Goal: Task Accomplishment & Management: Manage account settings

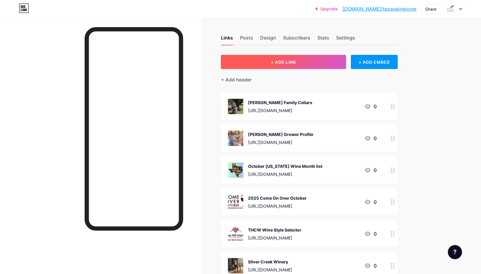
click at [279, 60] on span "+ ADD LINK" at bounding box center [283, 62] width 25 height 5
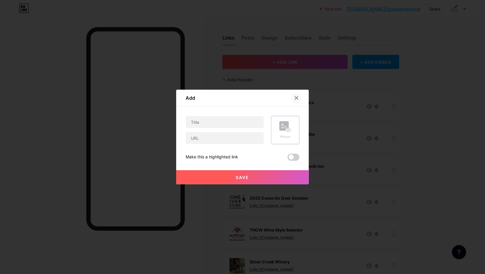
click at [295, 99] on icon at bounding box center [296, 97] width 5 height 5
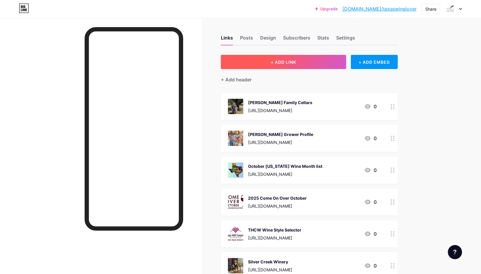
click at [280, 60] on span "+ ADD LINK" at bounding box center [283, 62] width 25 height 5
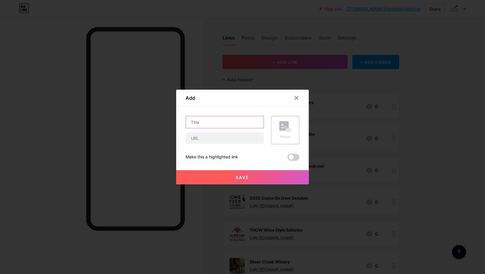
click at [226, 123] on input "text" at bounding box center [225, 122] width 78 height 12
type input "[DATE]-[DATE] San Antonio Rodeo Wine Competition"
click at [228, 136] on input "text" at bounding box center [225, 138] width 78 height 12
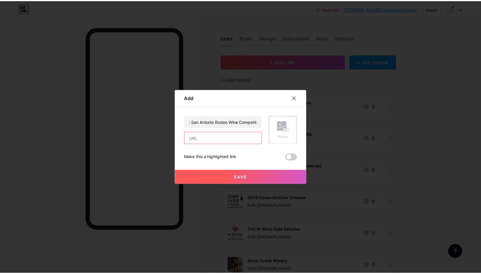
scroll to position [0, 0]
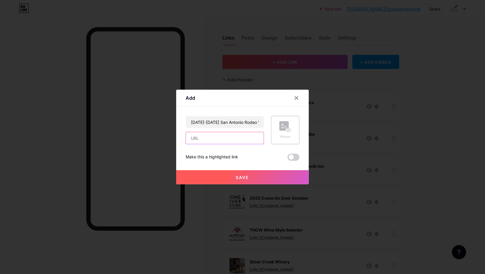
paste input "[URL][DOMAIN_NAME]"
type input "[URL][DOMAIN_NAME]"
click at [285, 129] on rect at bounding box center [283, 125] width 9 height 9
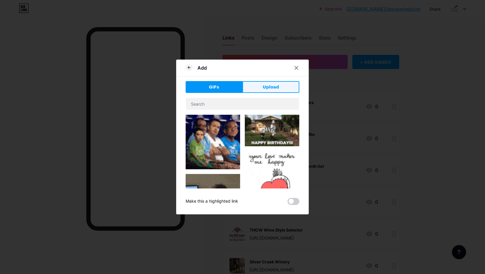
click at [276, 83] on button "Upload" at bounding box center [271, 87] width 57 height 12
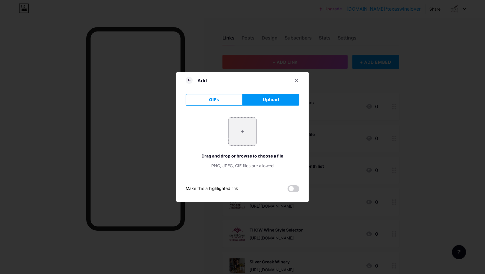
click at [242, 136] on input "file" at bounding box center [243, 132] width 28 height 28
type input "C:\fakepath\salogo.jpg"
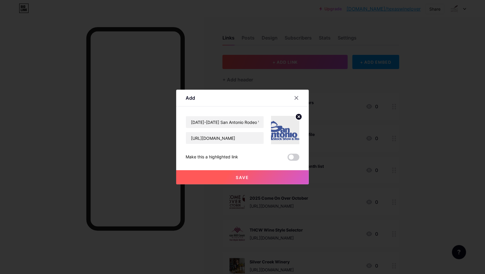
click at [295, 156] on span at bounding box center [294, 157] width 12 height 7
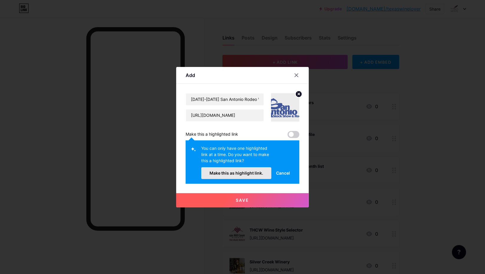
click at [241, 169] on button "Make this as highlight link." at bounding box center [236, 173] width 70 height 12
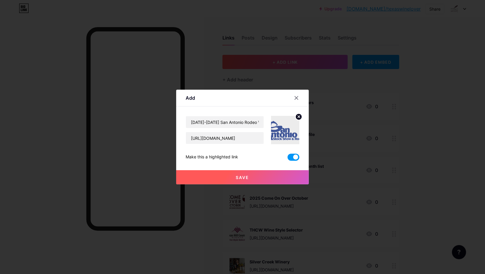
click at [242, 177] on span "Save" at bounding box center [242, 177] width 13 height 5
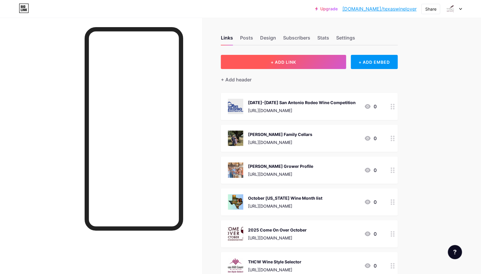
click at [307, 64] on button "+ ADD LINK" at bounding box center [283, 62] width 125 height 14
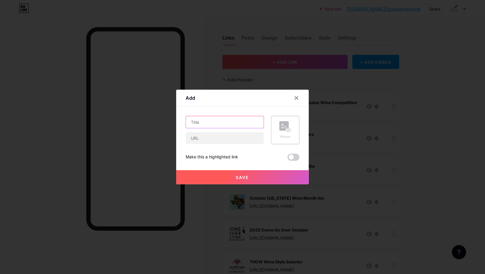
click at [227, 119] on input "text" at bounding box center [225, 122] width 78 height 12
type input "2025 "Doc" [PERSON_NAME] Award"
click at [237, 139] on input "text" at bounding box center [225, 138] width 78 height 12
paste input "[URL][DOMAIN_NAME]"
type input "[URL][DOMAIN_NAME]"
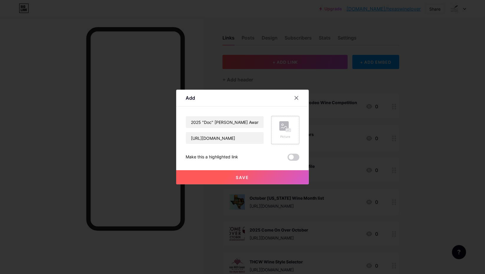
click at [288, 129] on rect at bounding box center [288, 131] width 5 height 4
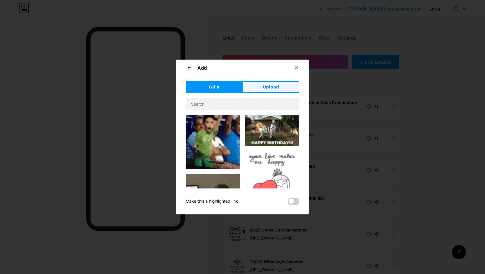
click at [274, 90] on span "Upload" at bounding box center [271, 87] width 16 height 6
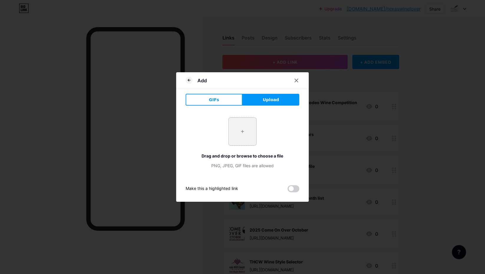
click at [244, 129] on input "file" at bounding box center [243, 132] width 28 height 28
type input "C:\fakepath\[PERSON_NAME] and [PERSON_NAME].webp"
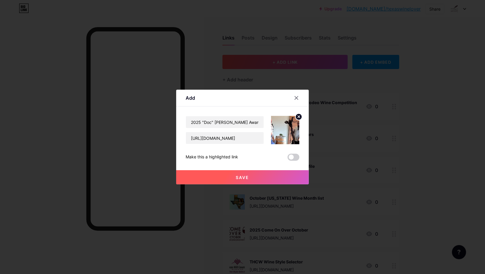
click at [241, 177] on span "Save" at bounding box center [242, 177] width 13 height 5
